Goal: Information Seeking & Learning: Learn about a topic

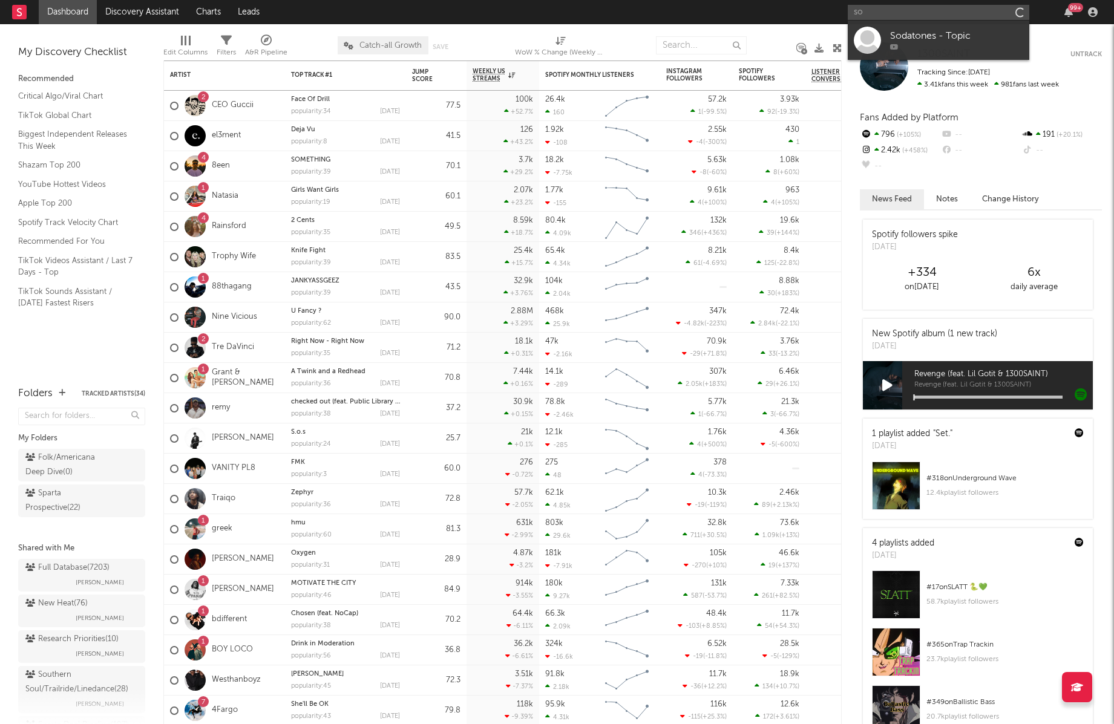
type input "s"
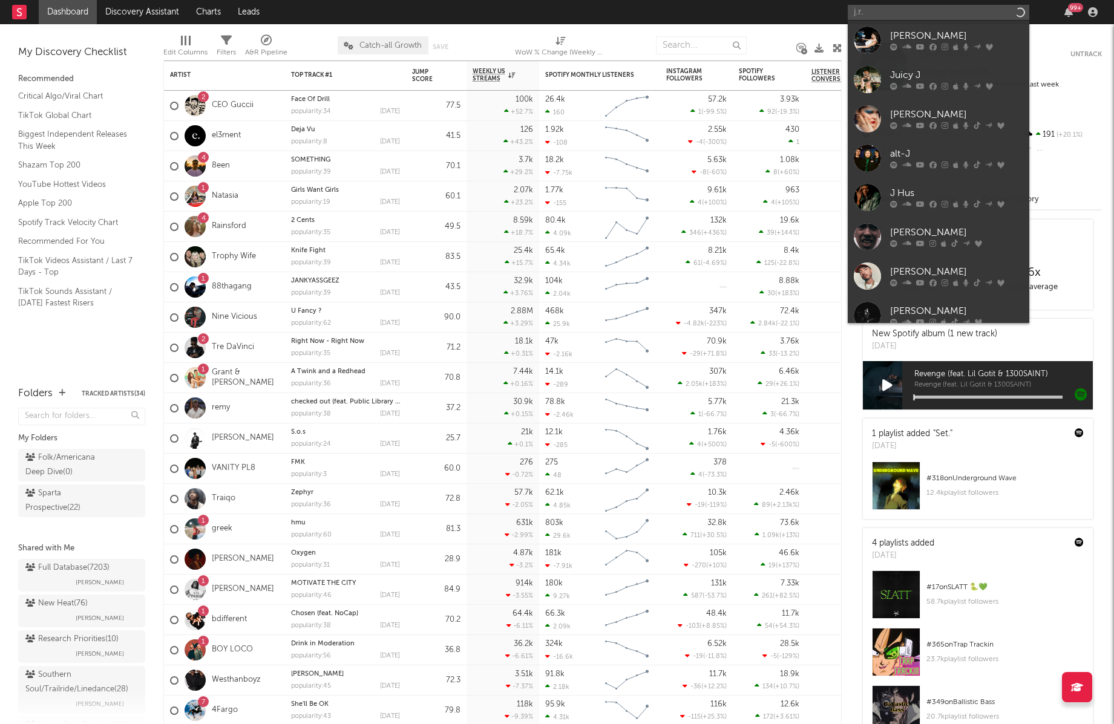
type input "j.r.a"
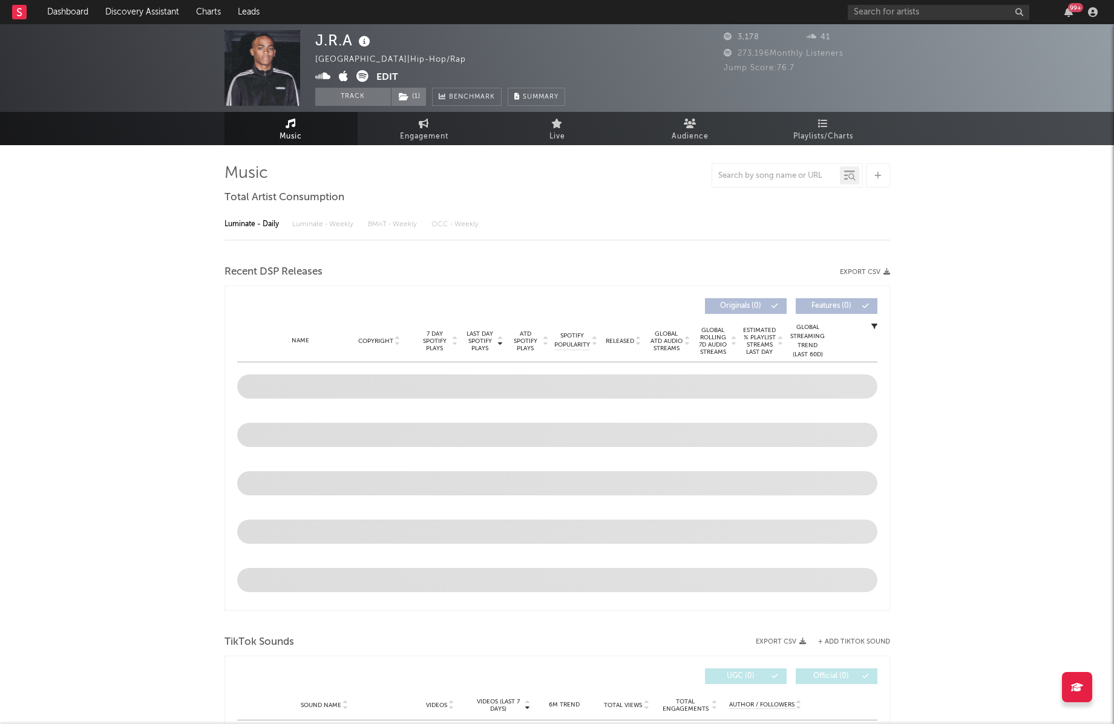
select select "1w"
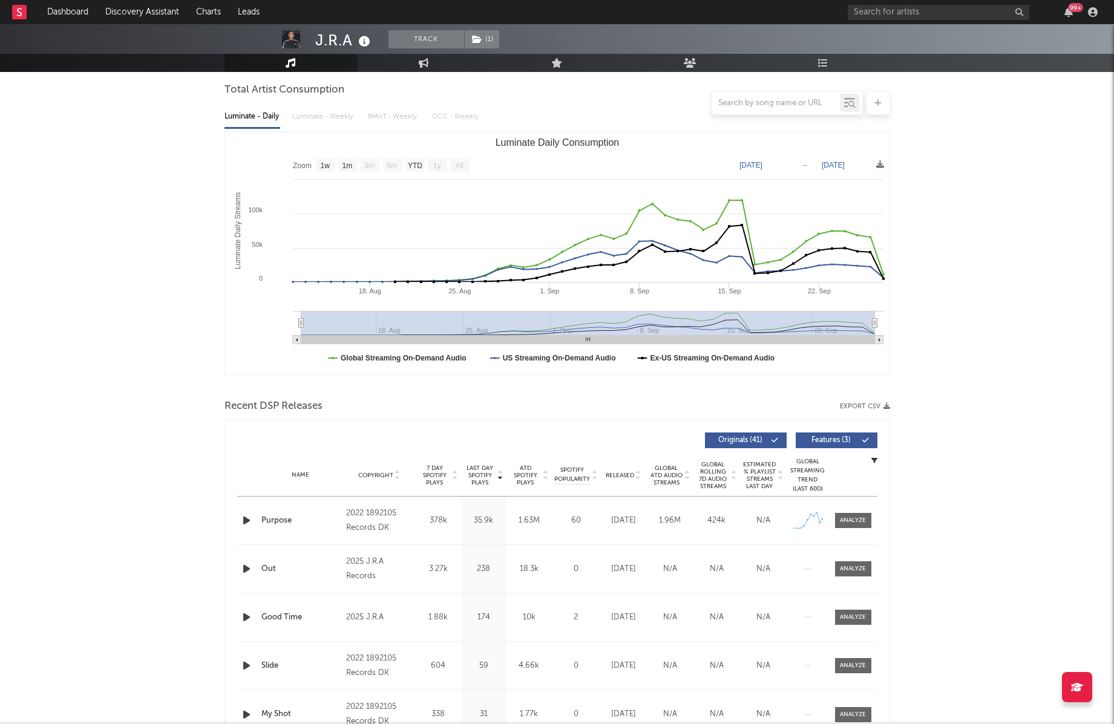
scroll to position [111, 0]
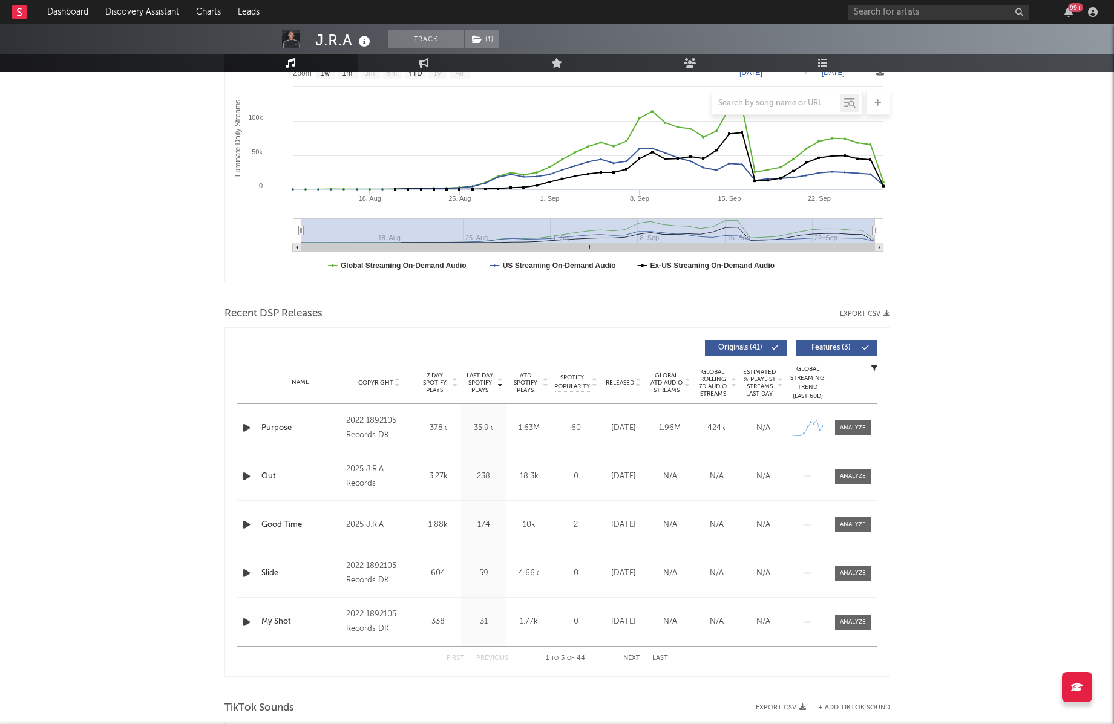
scroll to position [201, 0]
click at [864, 430] on div at bounding box center [853, 427] width 26 height 9
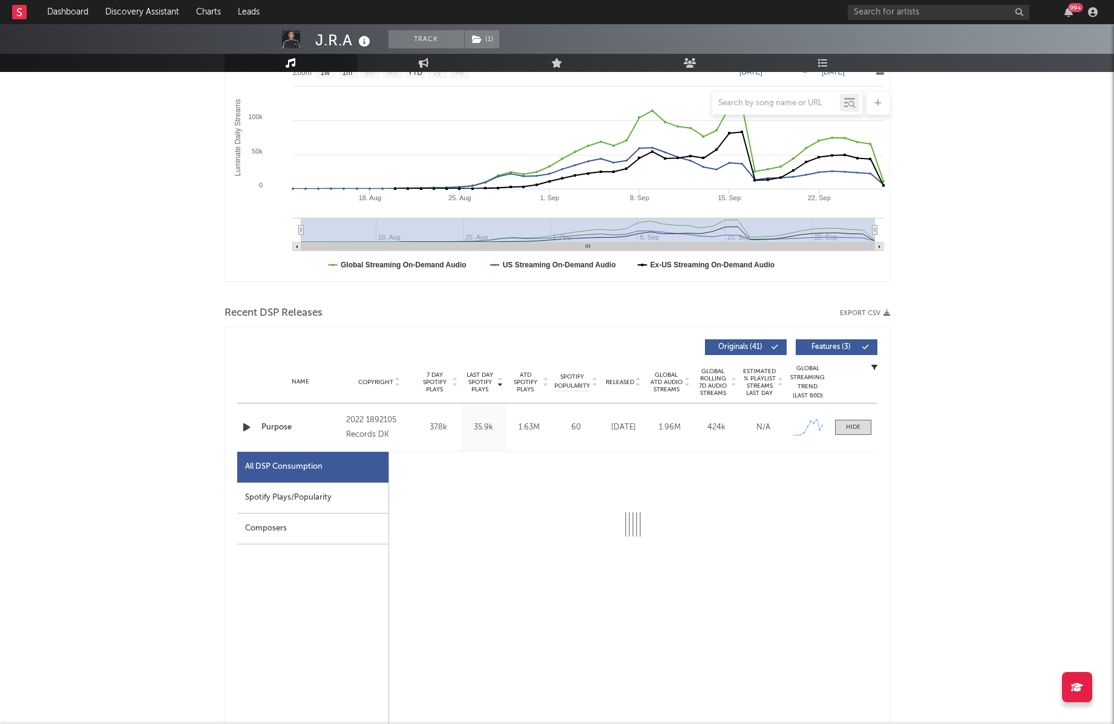
select select "1w"
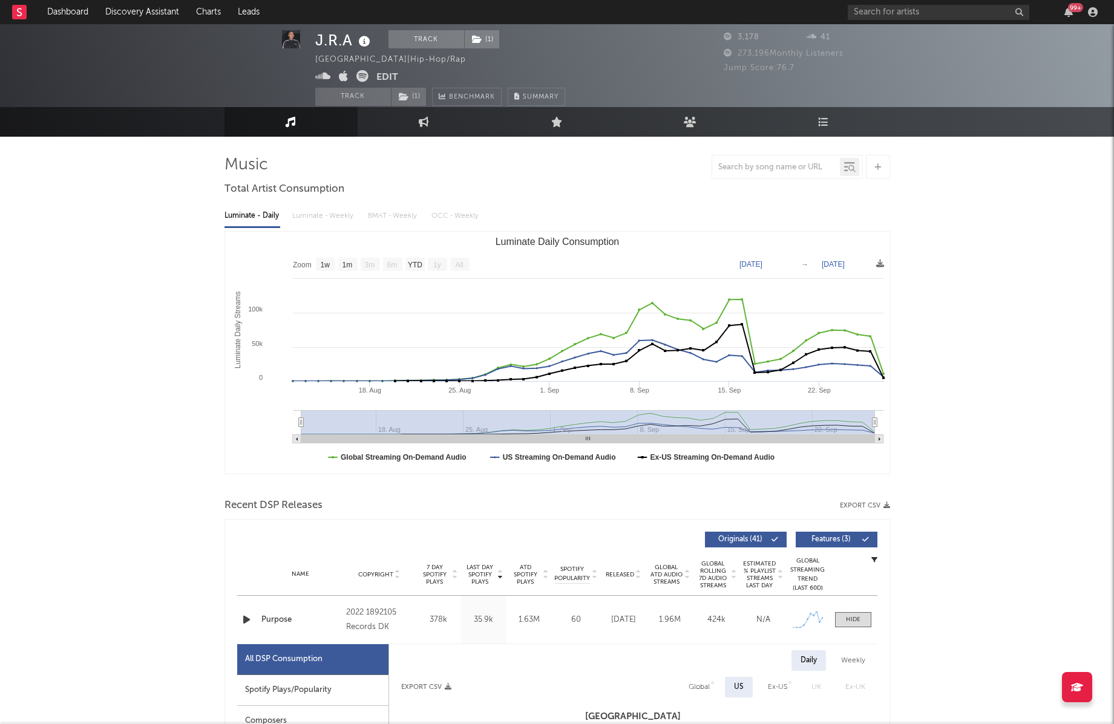
scroll to position [0, 0]
